Goal: Information Seeking & Learning: Learn about a topic

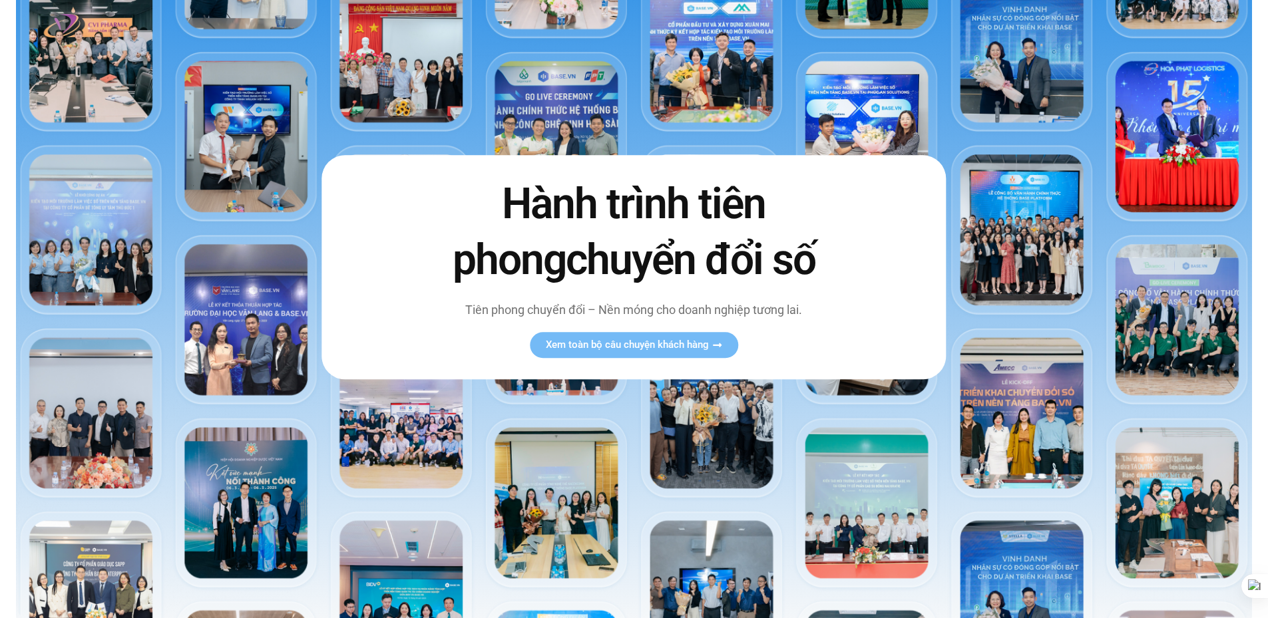
scroll to position [200, 0]
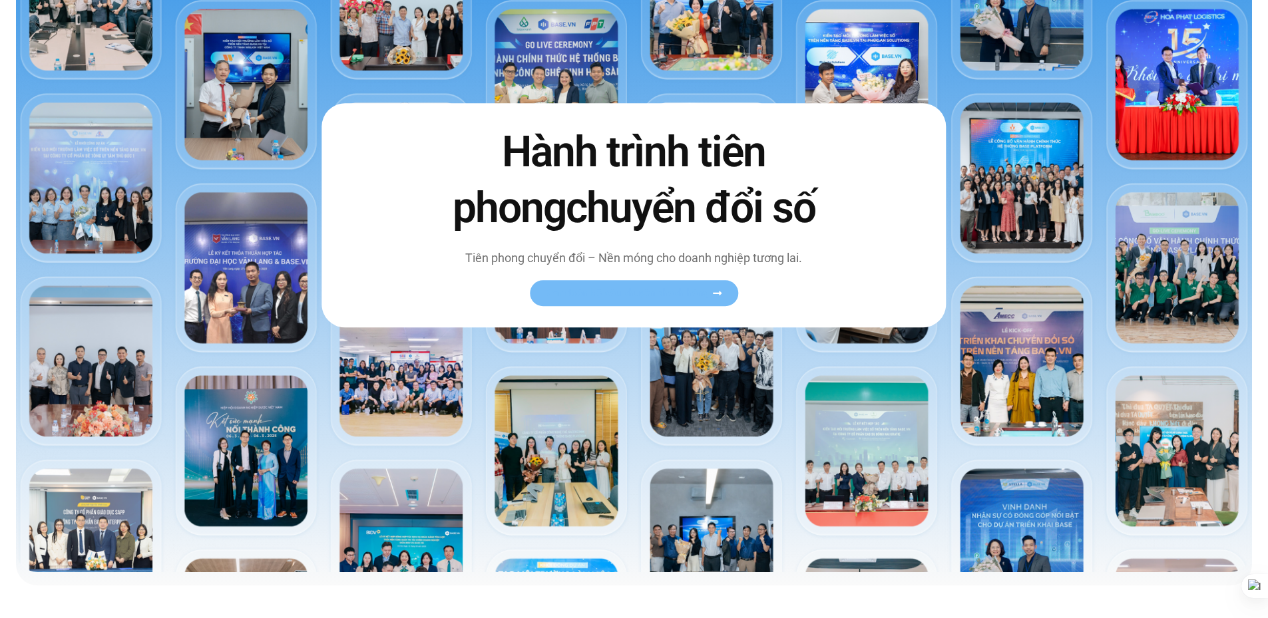
click at [686, 293] on span "Xem toàn bộ câu chuyện khách hàng" at bounding box center [627, 293] width 163 height 10
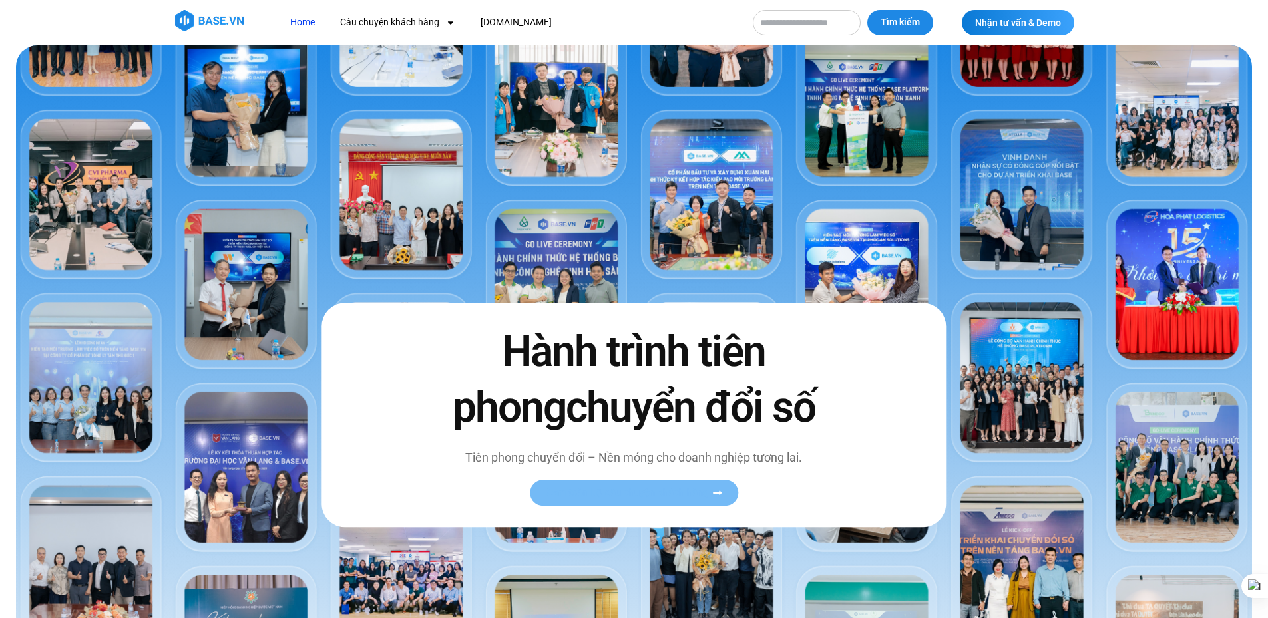
click at [673, 492] on span "Xem toàn bộ câu chuyện khách hàng" at bounding box center [627, 493] width 163 height 10
click at [703, 490] on span "Xem toàn bộ câu chuyện khách hàng" at bounding box center [627, 493] width 163 height 10
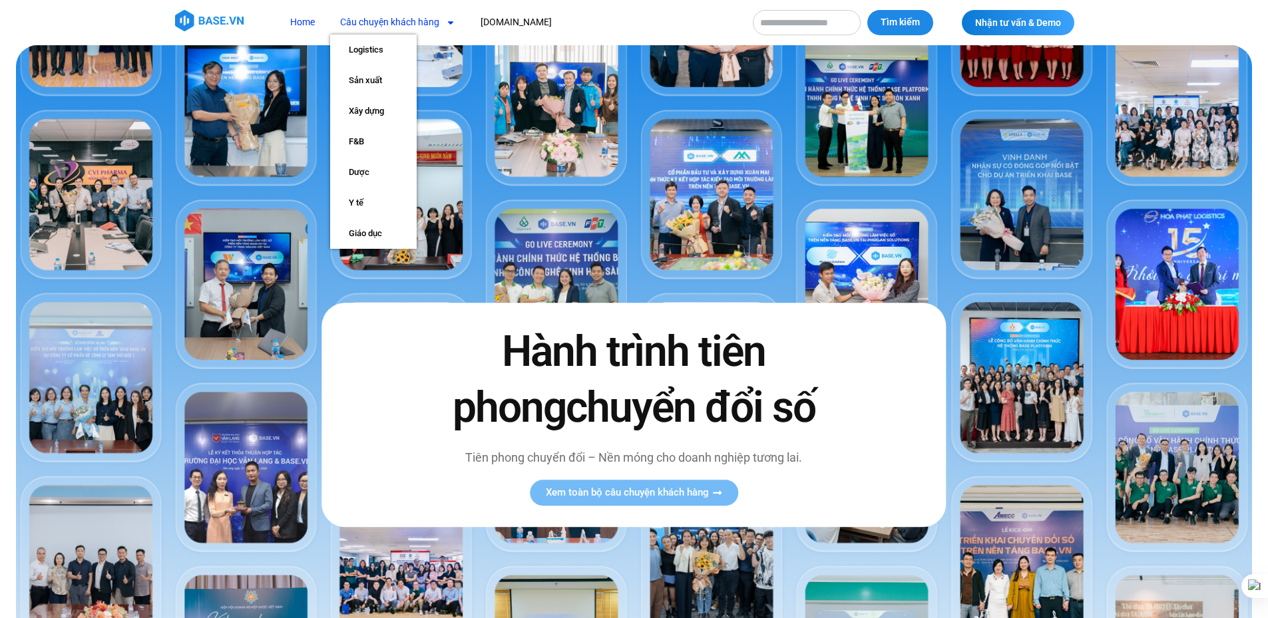
click at [452, 25] on icon "Menu" at bounding box center [450, 22] width 9 height 9
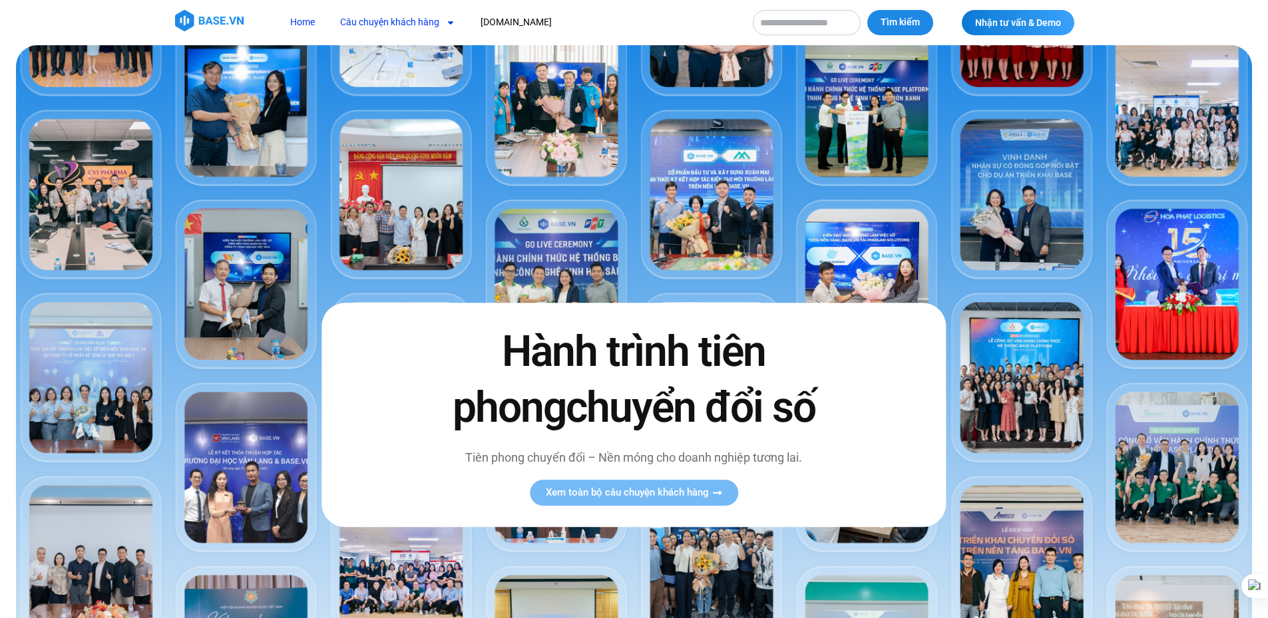
click at [452, 25] on icon "Menu" at bounding box center [450, 22] width 9 height 9
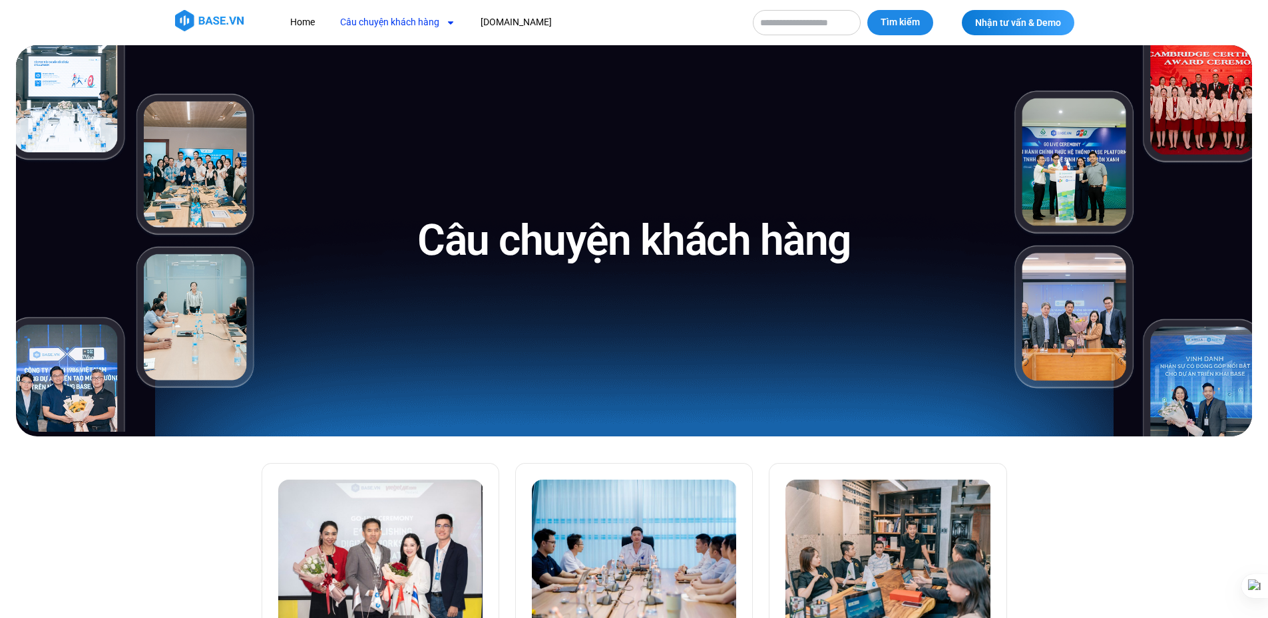
click at [793, 26] on input "Tìm kiếm" at bounding box center [807, 22] width 108 height 25
type input "******"
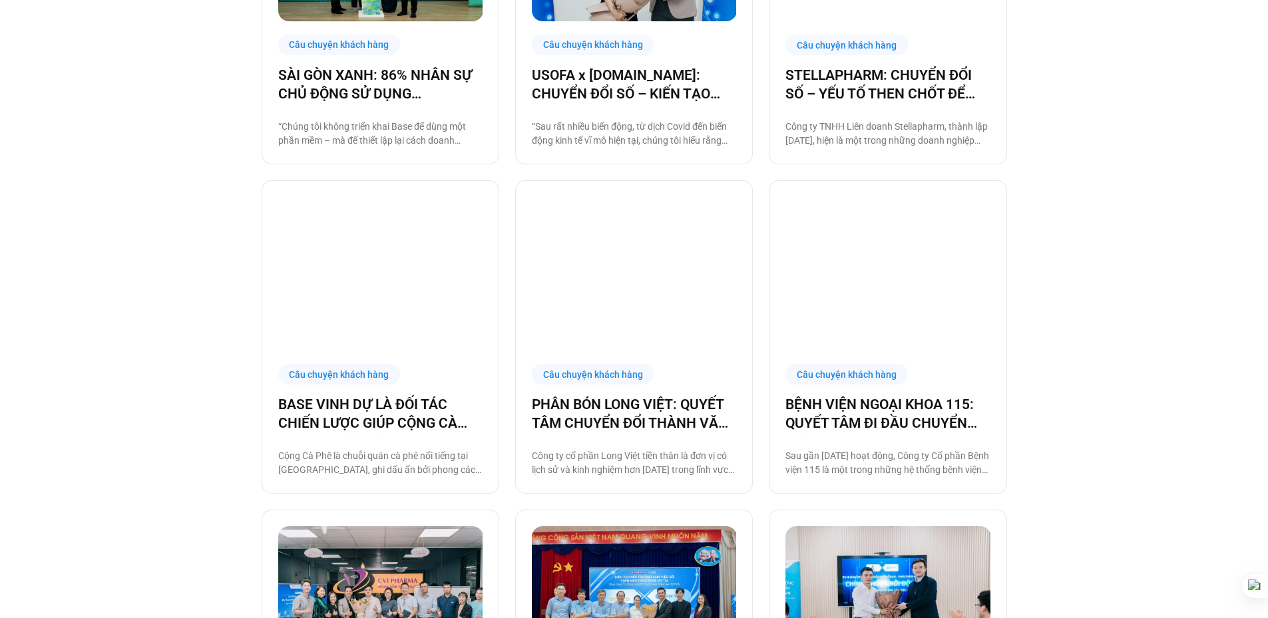
scroll to position [1264, 0]
